Goal: Transaction & Acquisition: Purchase product/service

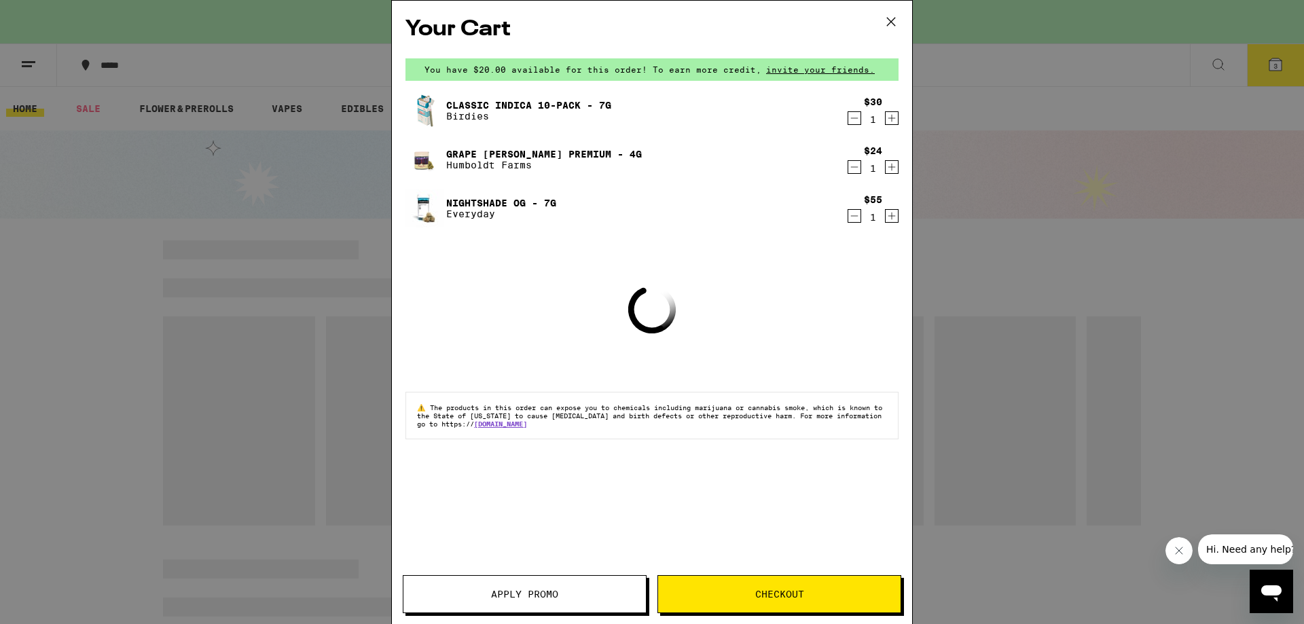
click at [891, 26] on icon at bounding box center [891, 22] width 20 height 20
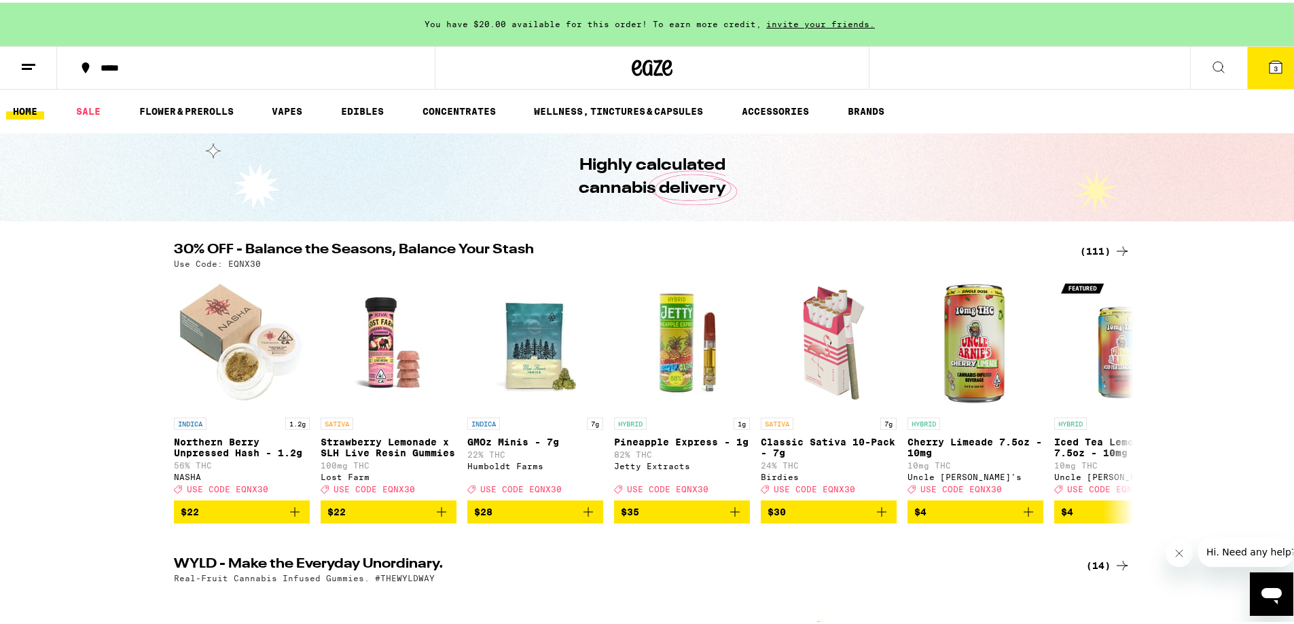
click at [23, 111] on link "HOME" at bounding box center [25, 109] width 38 height 16
click at [1102, 245] on div "(111)" at bounding box center [1105, 248] width 50 height 16
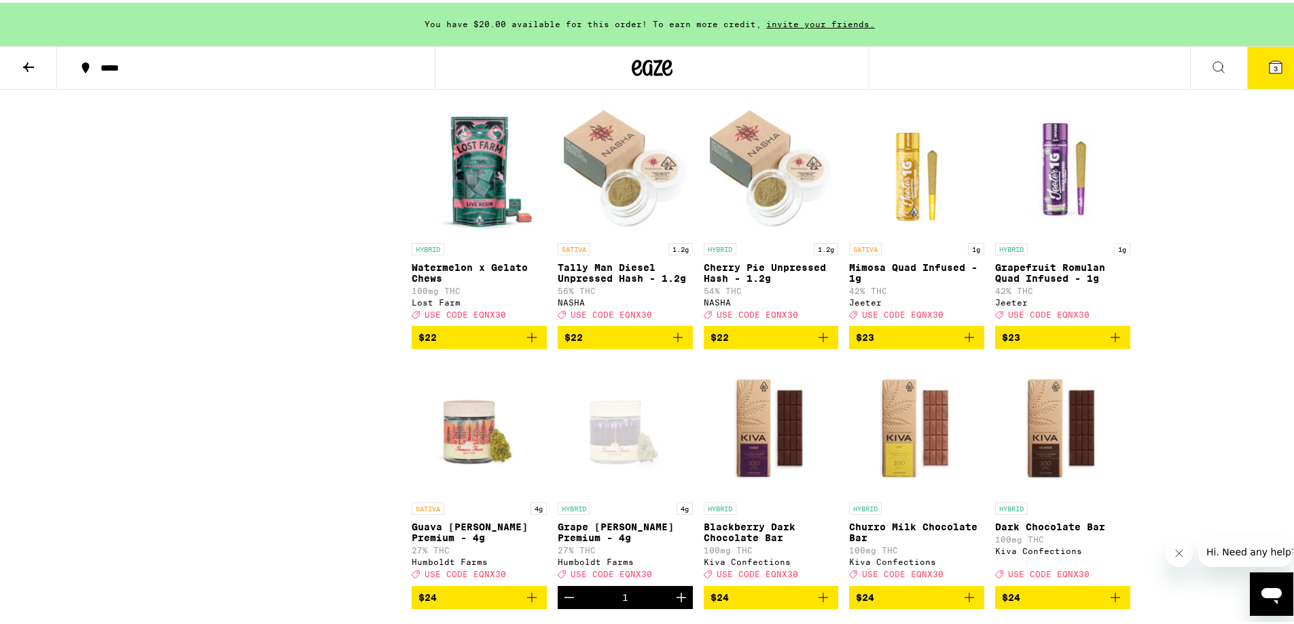
scroll to position [2377, 0]
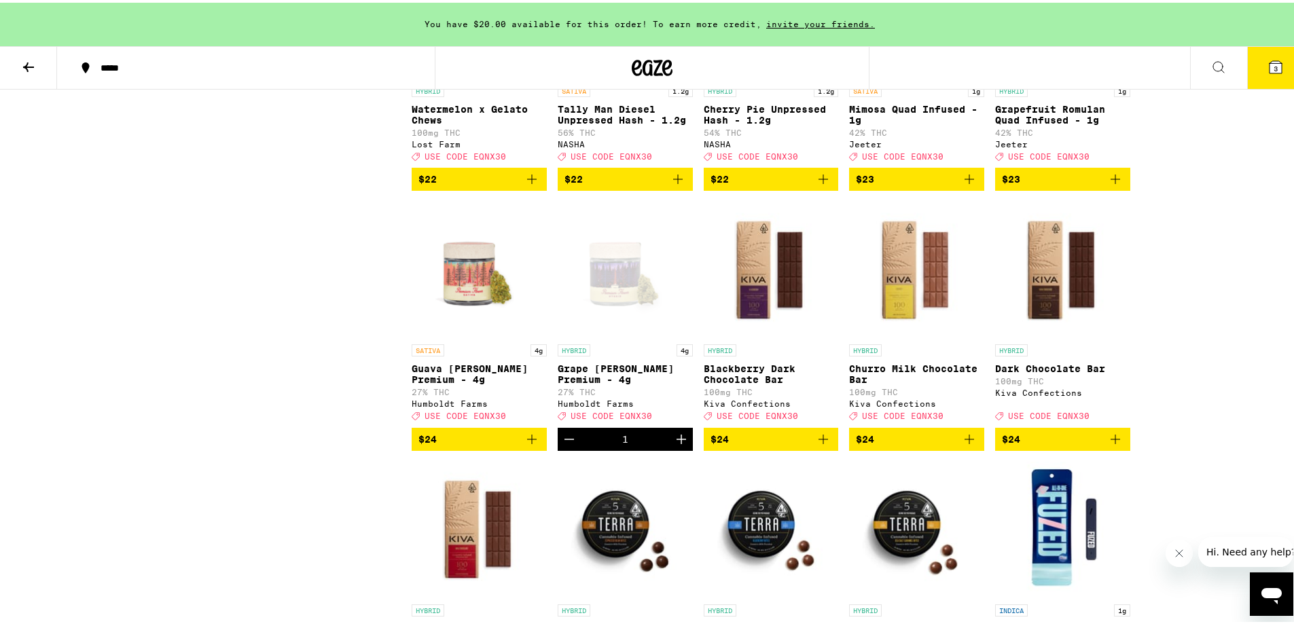
click at [571, 445] on icon "Decrement" at bounding box center [569, 437] width 16 height 16
click at [670, 445] on icon "Add to bag" at bounding box center [678, 437] width 16 height 16
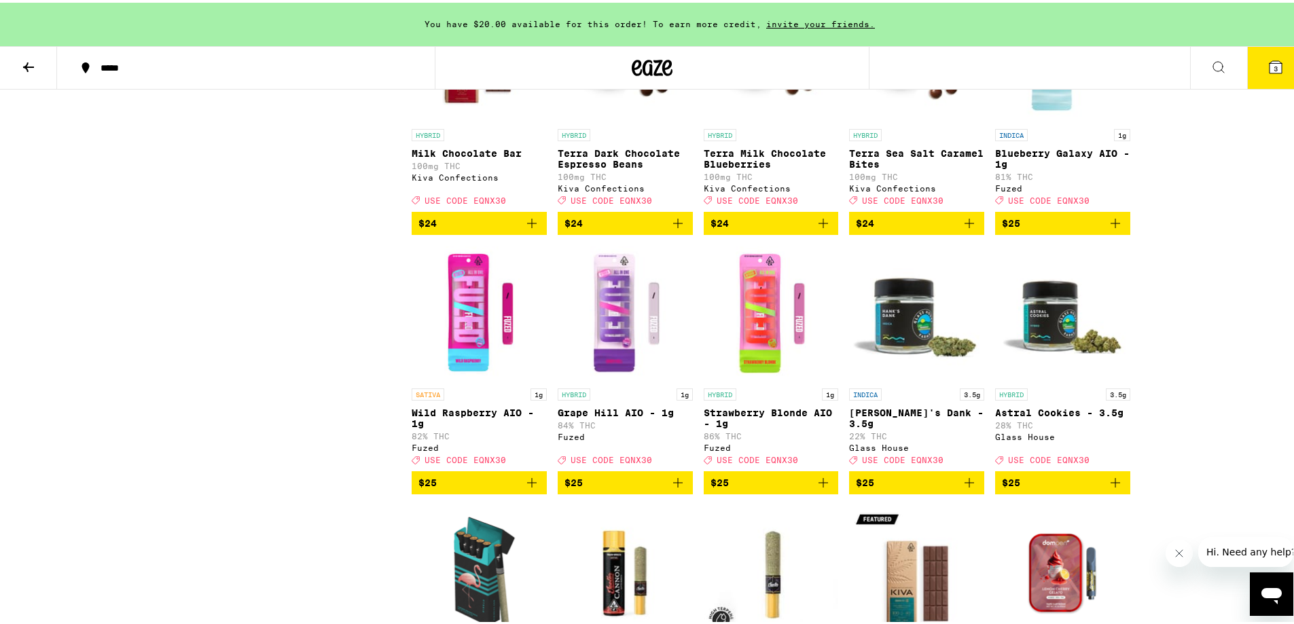
scroll to position [3011, 0]
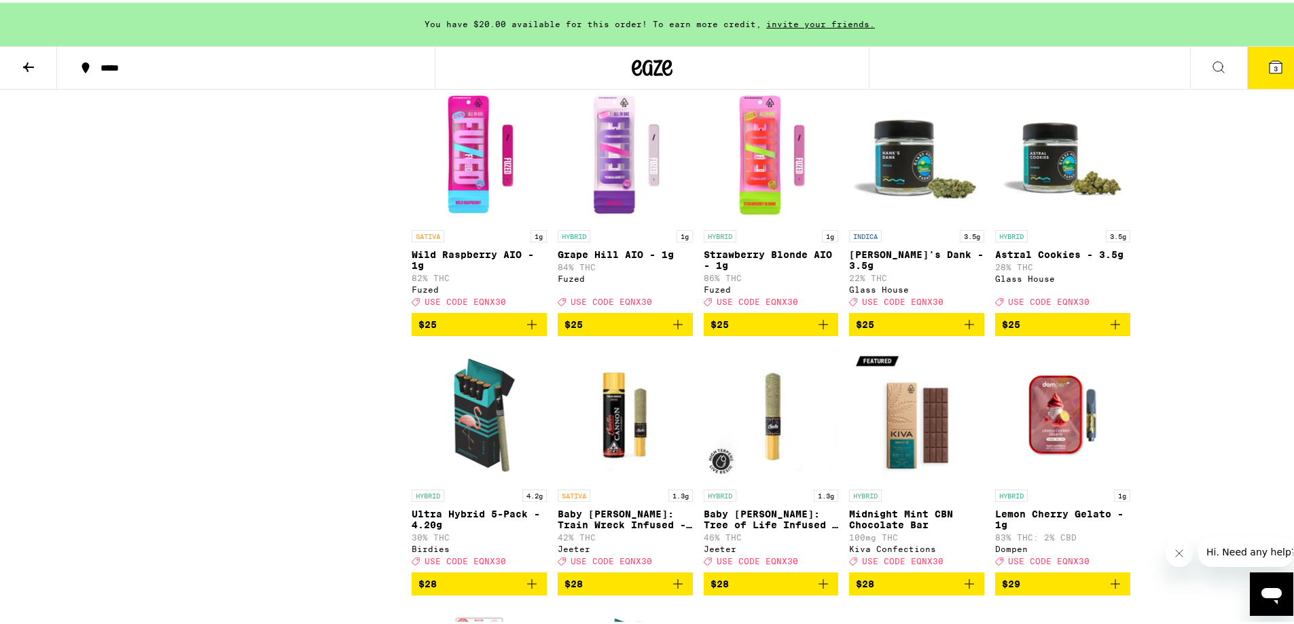
click at [1111, 327] on icon "Add to bag" at bounding box center [1116, 322] width 10 height 10
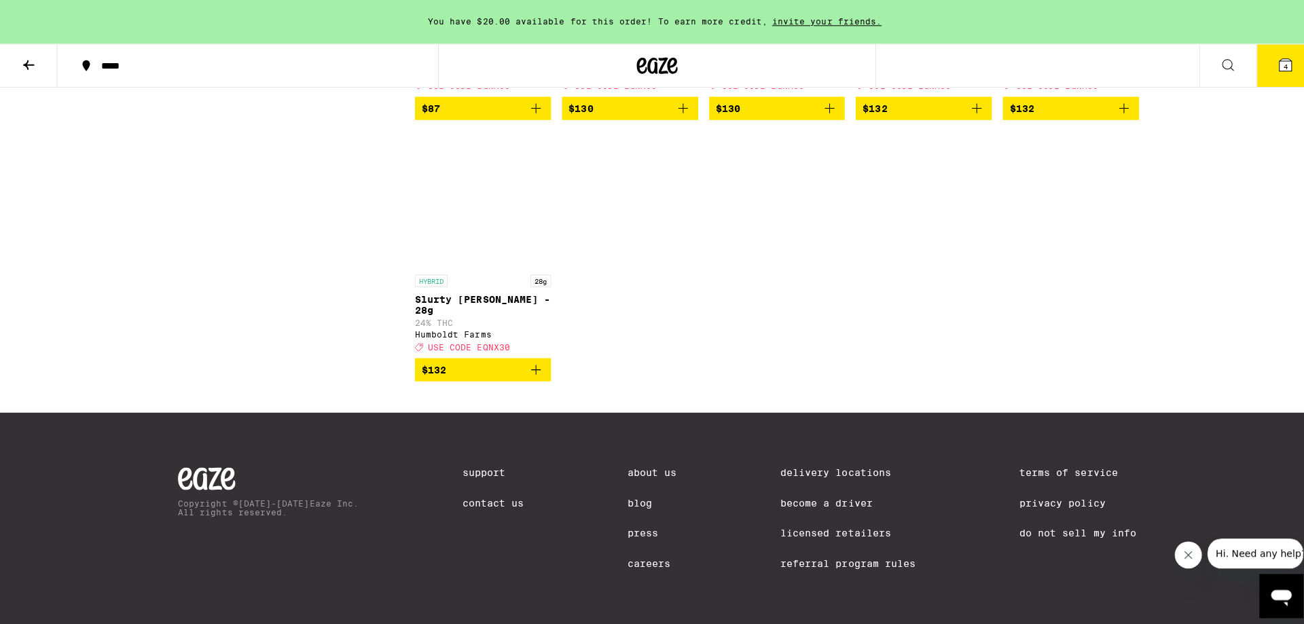
scroll to position [6015, 0]
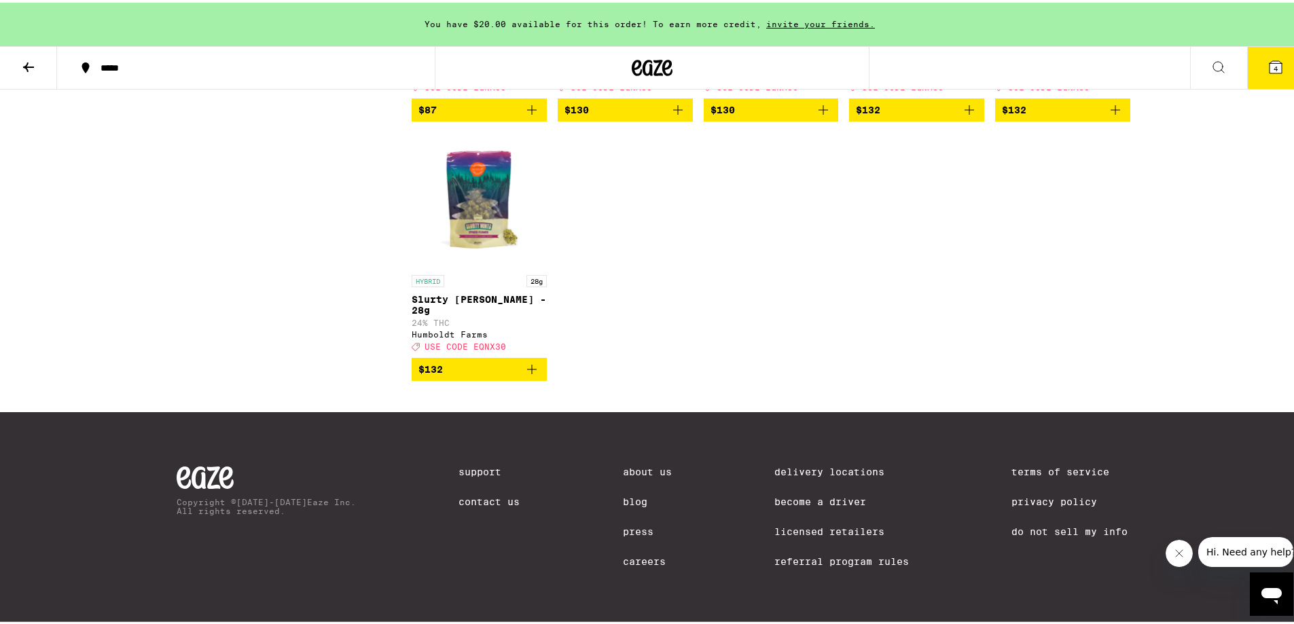
click at [1249, 60] on button "4" at bounding box center [1275, 65] width 57 height 42
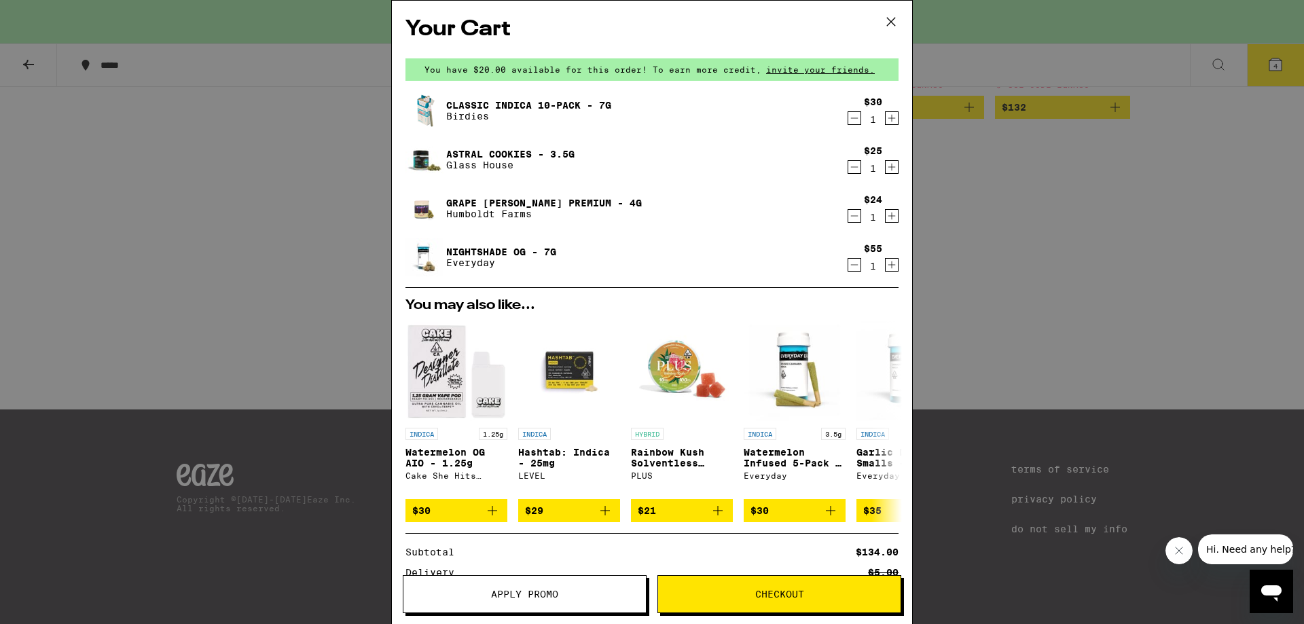
click at [848, 268] on icon "Decrement" at bounding box center [854, 265] width 12 height 16
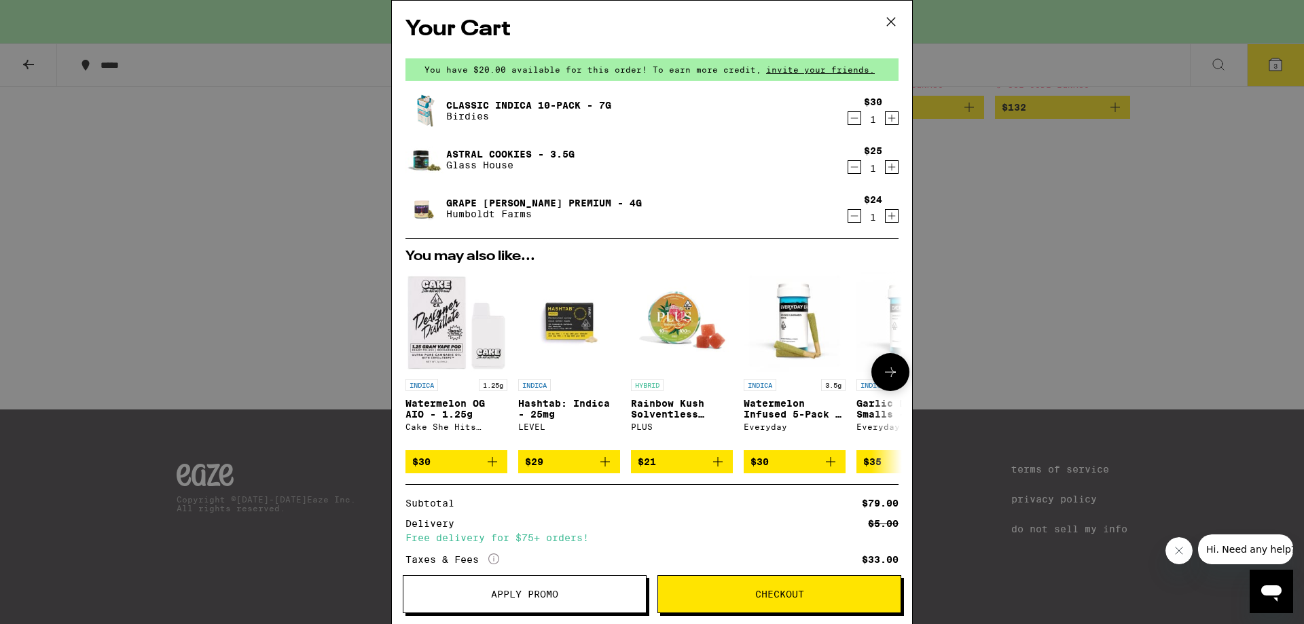
scroll to position [119, 0]
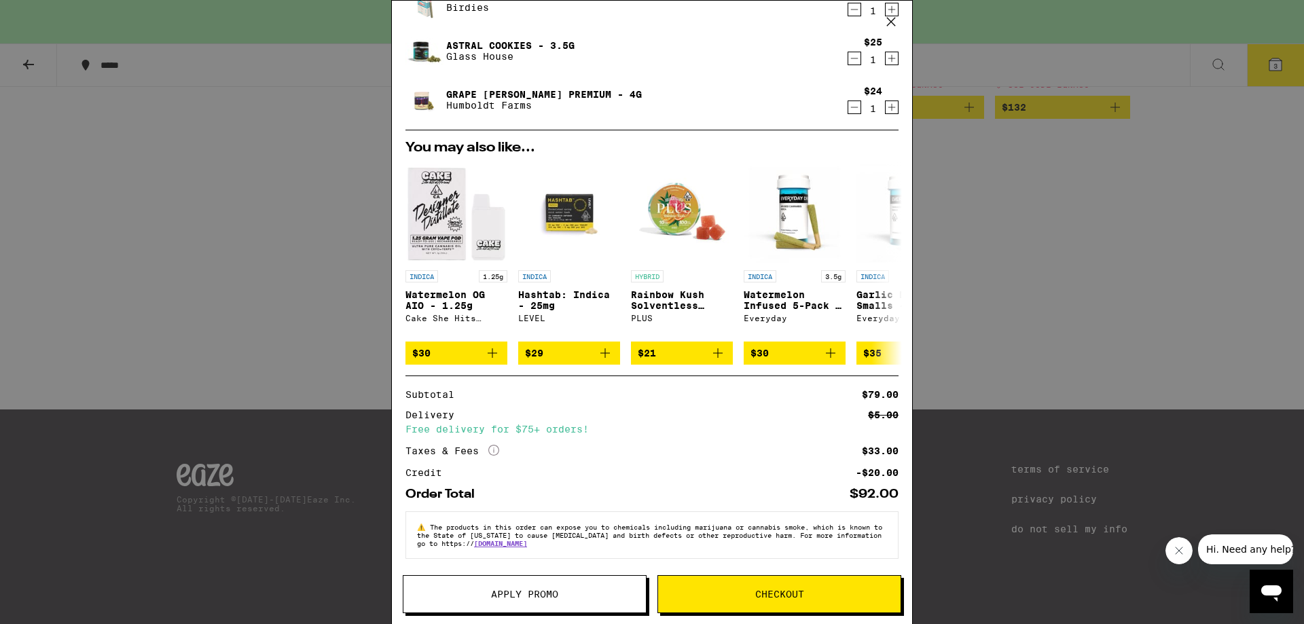
click at [539, 599] on span "Apply Promo" at bounding box center [524, 595] width 67 height 10
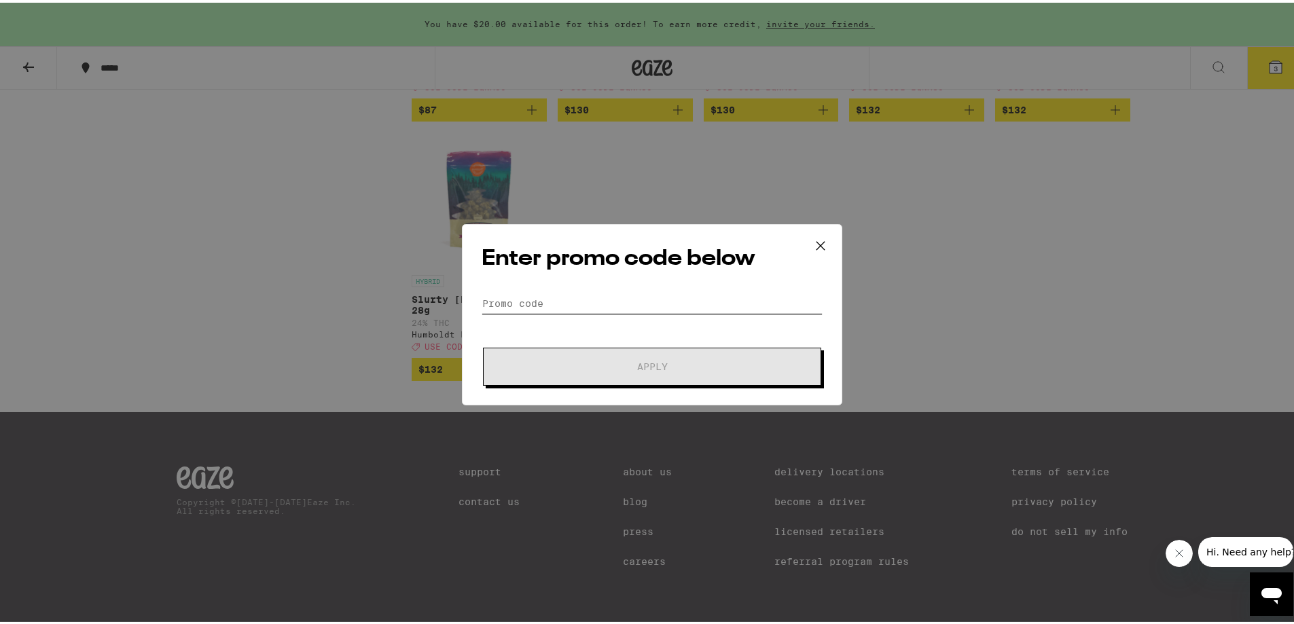
click at [579, 293] on input "Promo Code" at bounding box center [652, 301] width 341 height 20
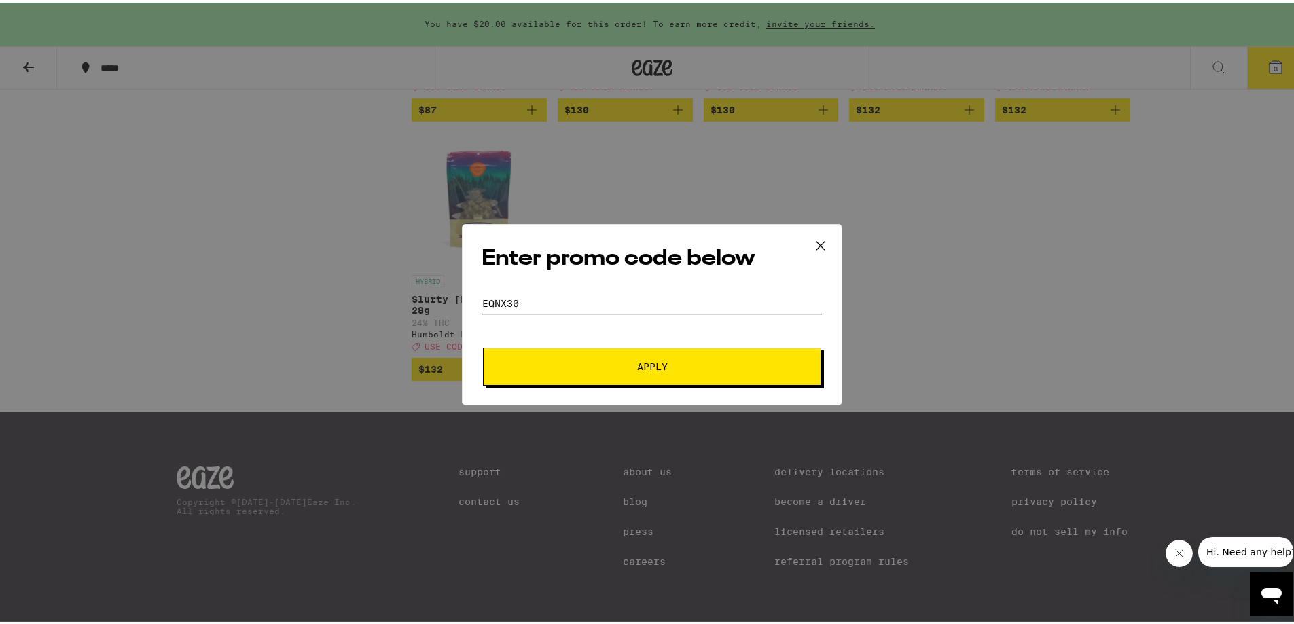
type input "eqnx30"
click at [624, 386] on div "Enter promo code below Promo Code eqnx30 Apply" at bounding box center [652, 311] width 380 height 181
click at [626, 363] on span "Apply" at bounding box center [652, 364] width 245 height 10
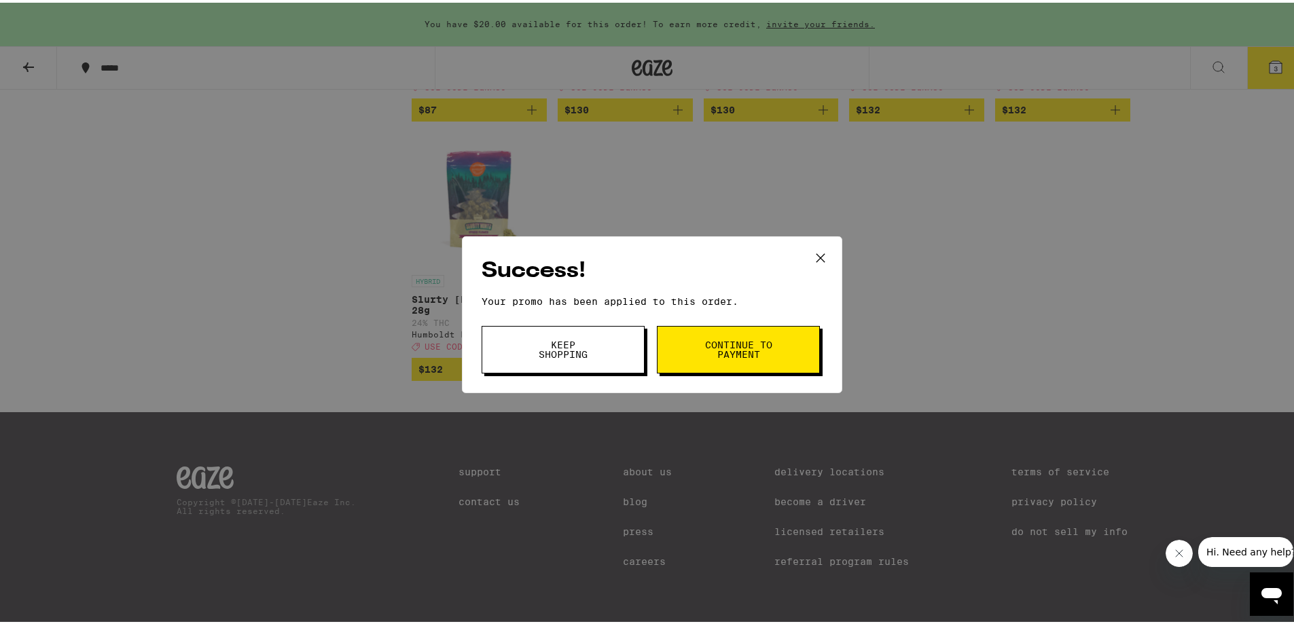
click at [597, 353] on button "Keep Shopping" at bounding box center [563, 347] width 163 height 48
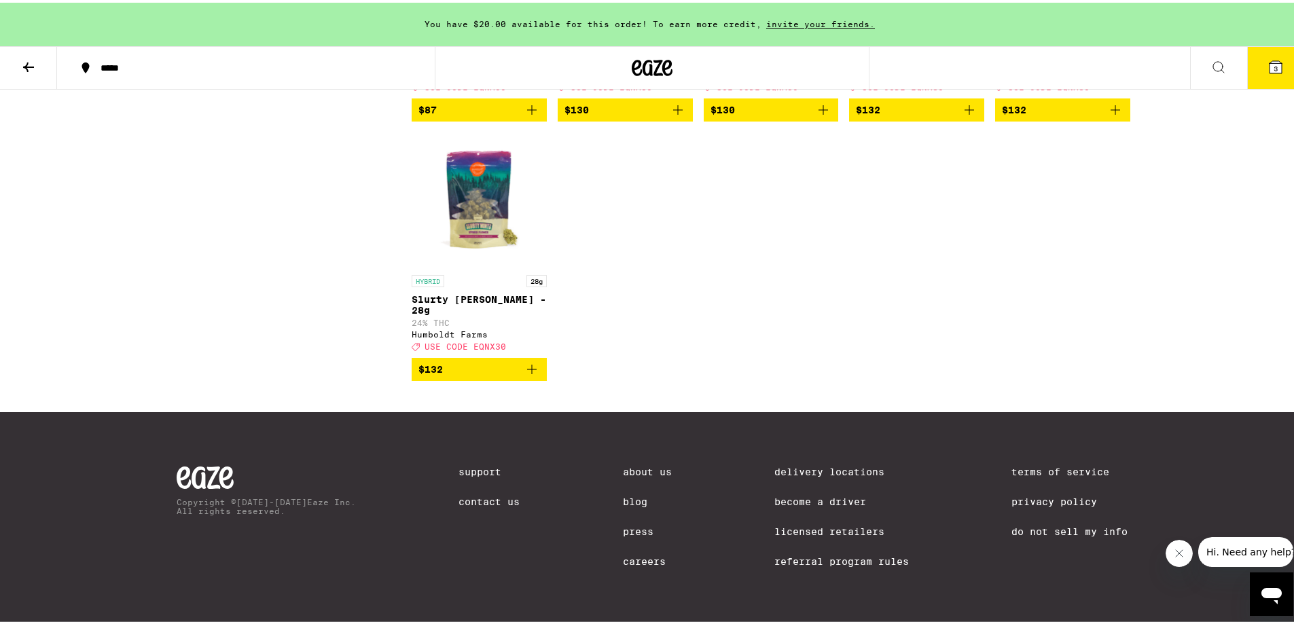
click at [1247, 68] on button "3" at bounding box center [1275, 65] width 57 height 42
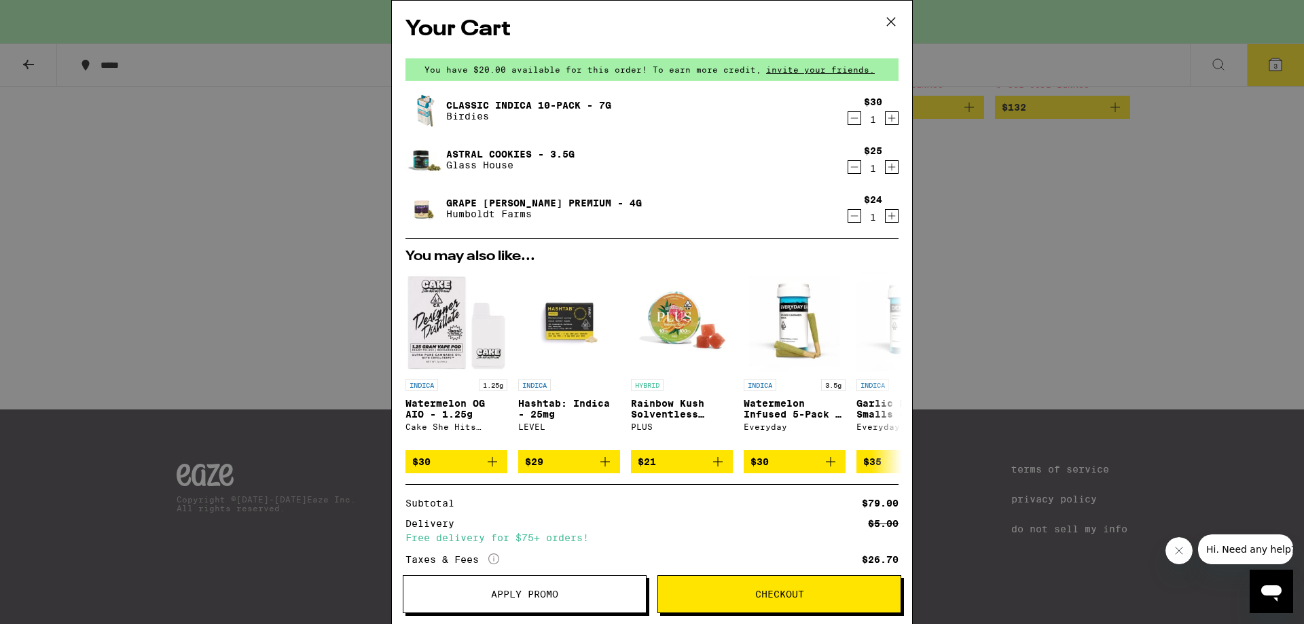
click at [848, 118] on icon "Decrement" at bounding box center [854, 118] width 12 height 16
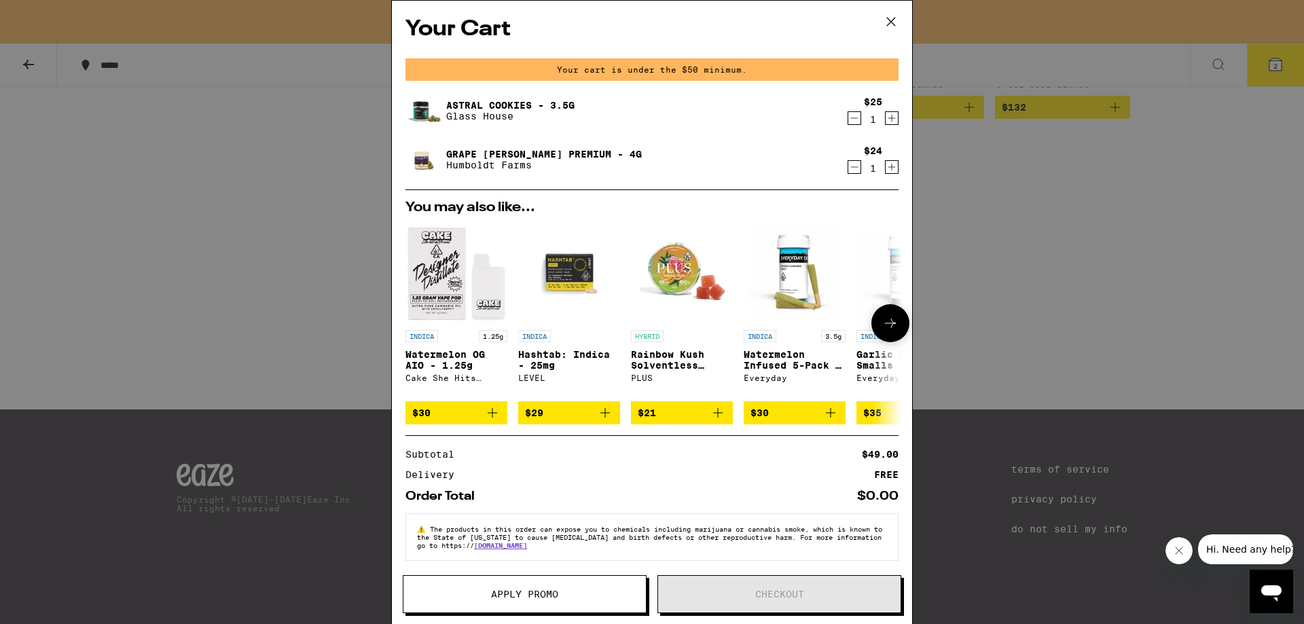
scroll to position [12, 0]
